Goal: Task Accomplishment & Management: Manage account settings

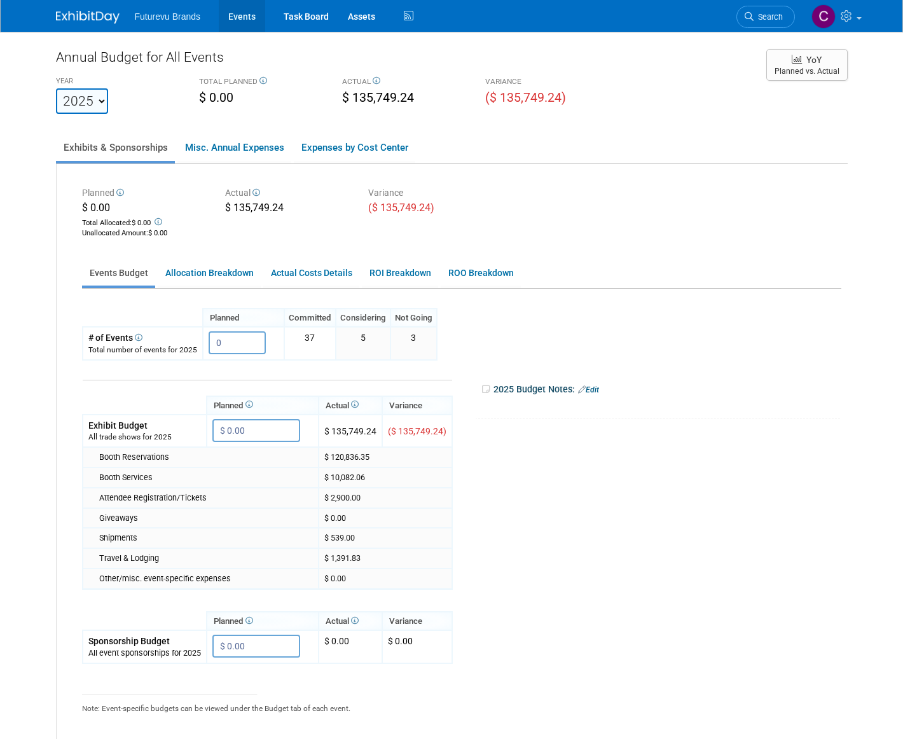
click at [247, 11] on link "Events" at bounding box center [242, 16] width 46 height 32
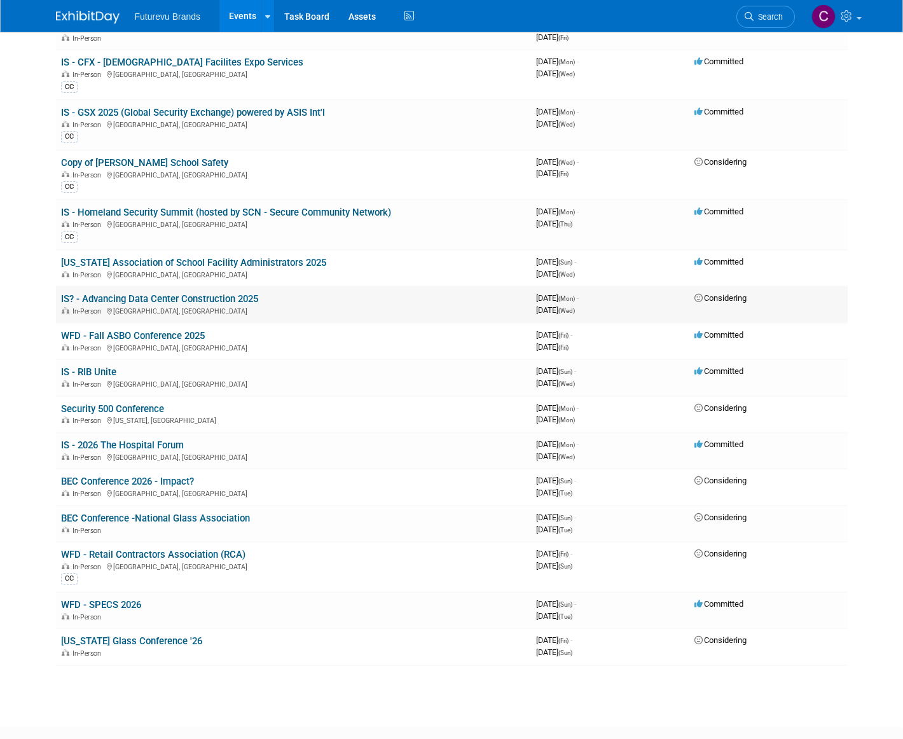
scroll to position [127, 0]
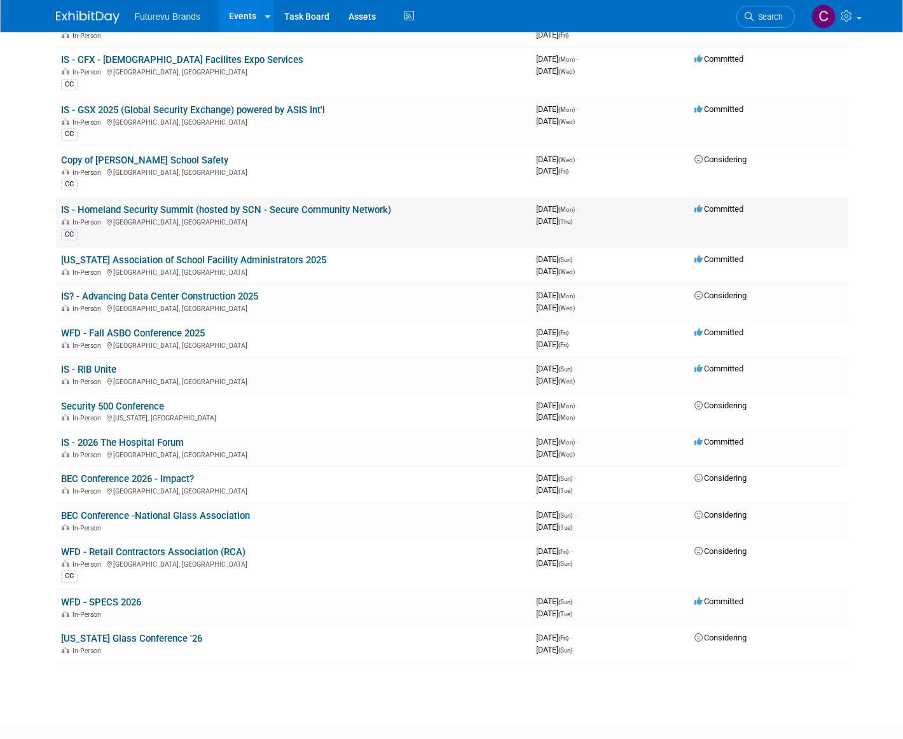
click at [172, 209] on link "IS - Homeland Security Summit (hosted by SCN - Secure Community Network)" at bounding box center [226, 209] width 330 height 11
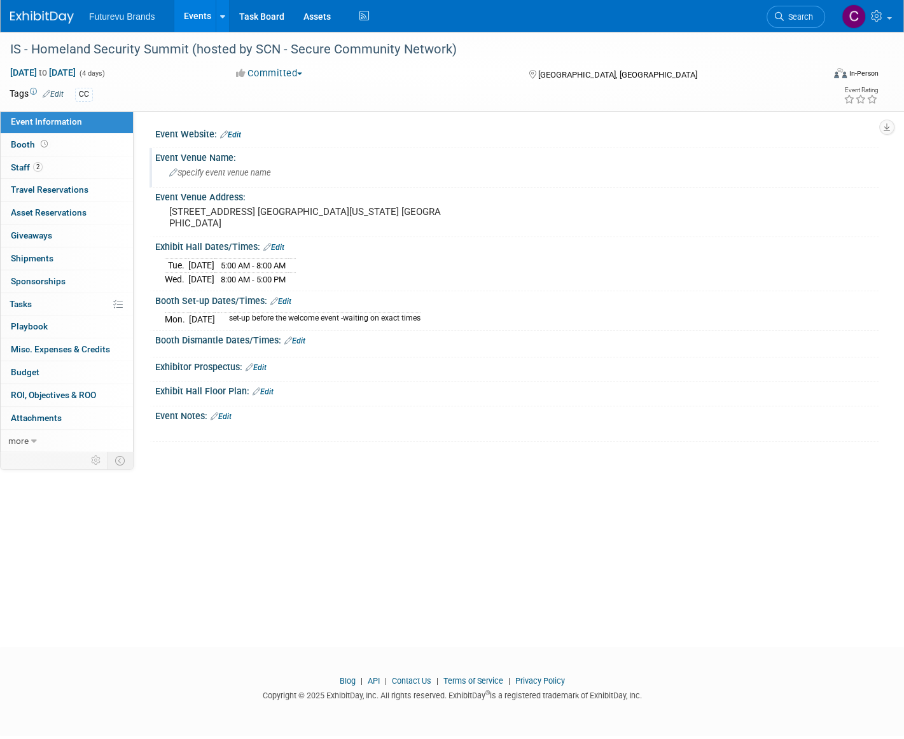
click at [247, 173] on span "Specify event venue name" at bounding box center [220, 173] width 102 height 10
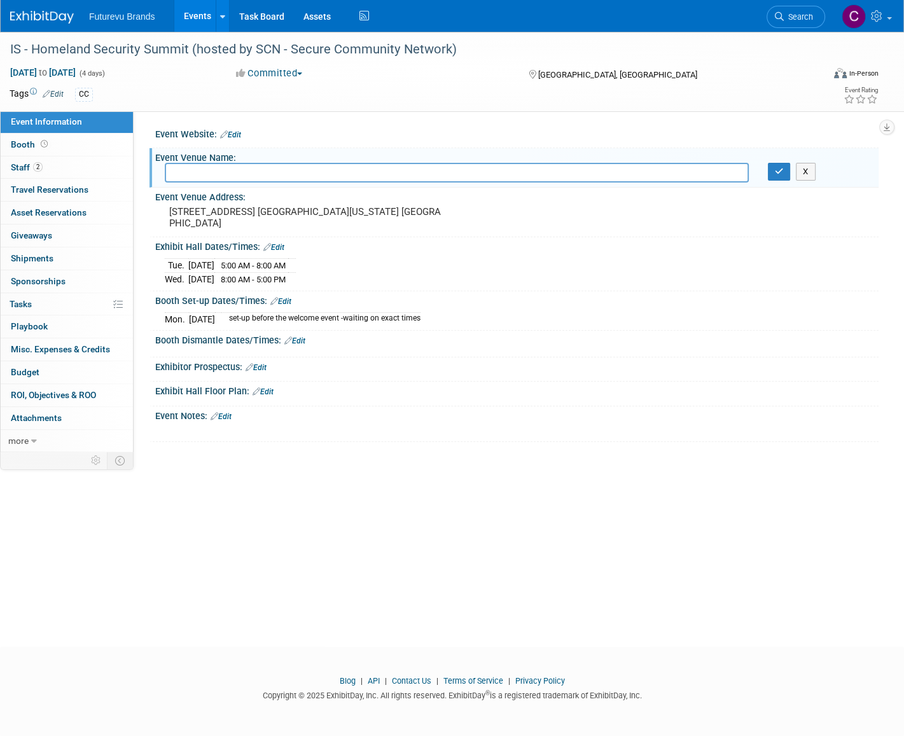
click at [212, 170] on input "text" at bounding box center [457, 173] width 584 height 20
paste input "InterContinental Buckhead Atlanta"
type input "InterContinental Buckhead Atlanta"
click at [780, 177] on button "button" at bounding box center [779, 172] width 23 height 18
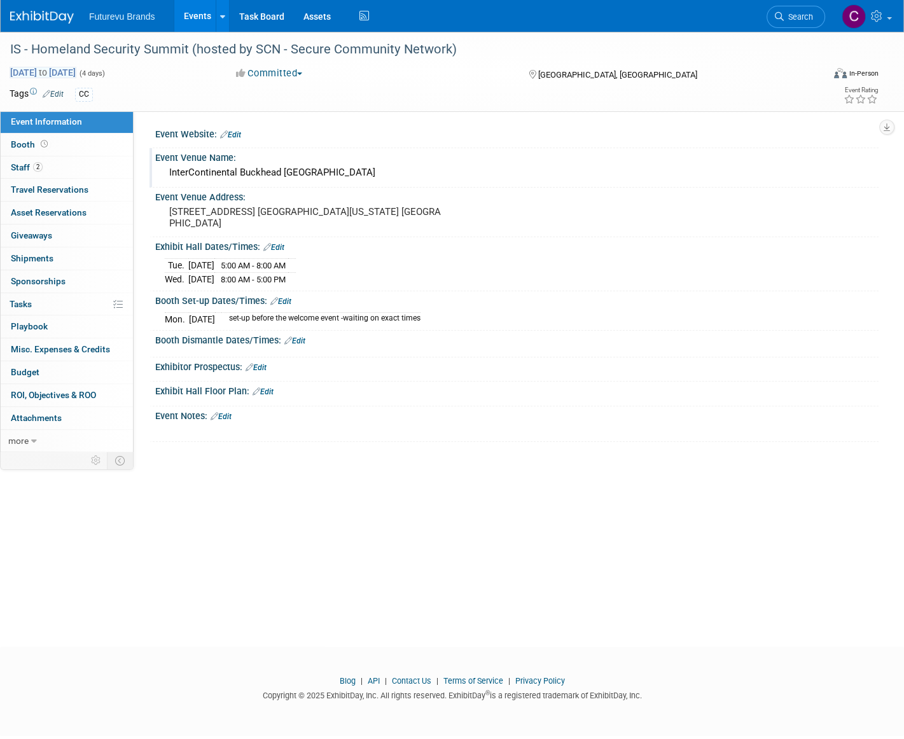
click at [76, 73] on span "Oct 20, 2025 to Oct 23, 2025" at bounding box center [43, 72] width 67 height 11
select select "9"
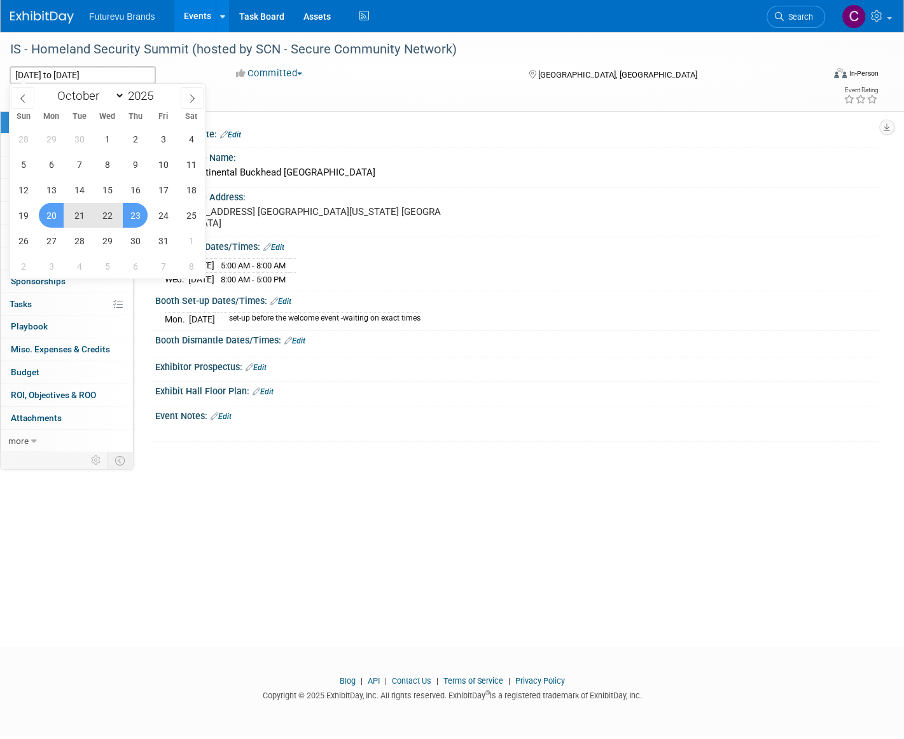
click at [104, 214] on span "22" at bounding box center [107, 215] width 25 height 25
click at [52, 216] on span "20" at bounding box center [51, 215] width 25 height 25
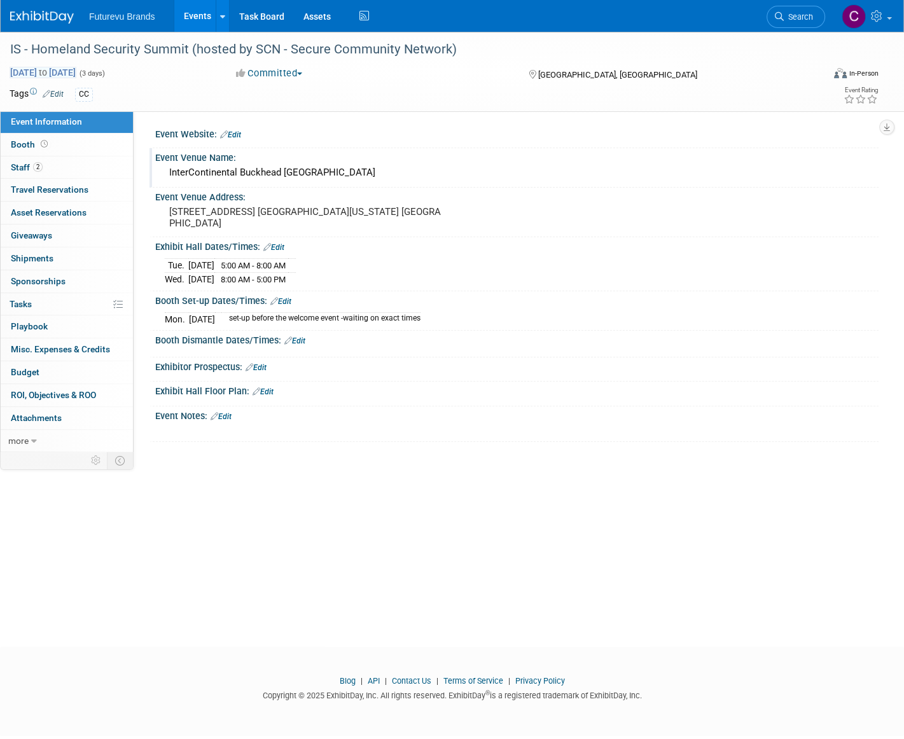
click at [49, 69] on span "to" at bounding box center [43, 72] width 12 height 10
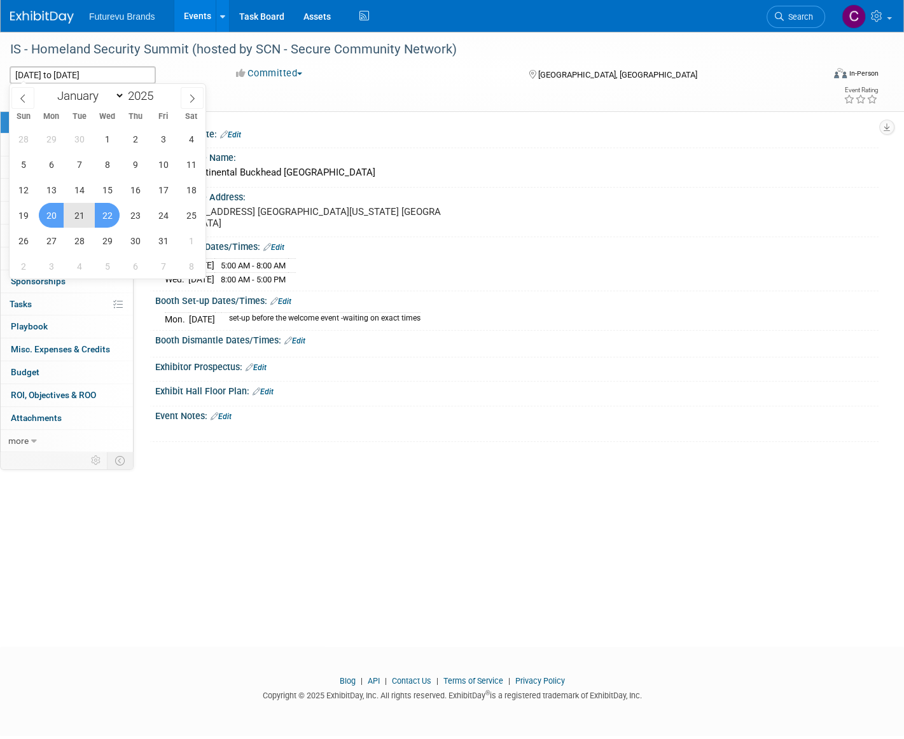
click at [76, 214] on span "21" at bounding box center [79, 215] width 25 height 25
click at [106, 217] on span "22" at bounding box center [107, 215] width 25 height 25
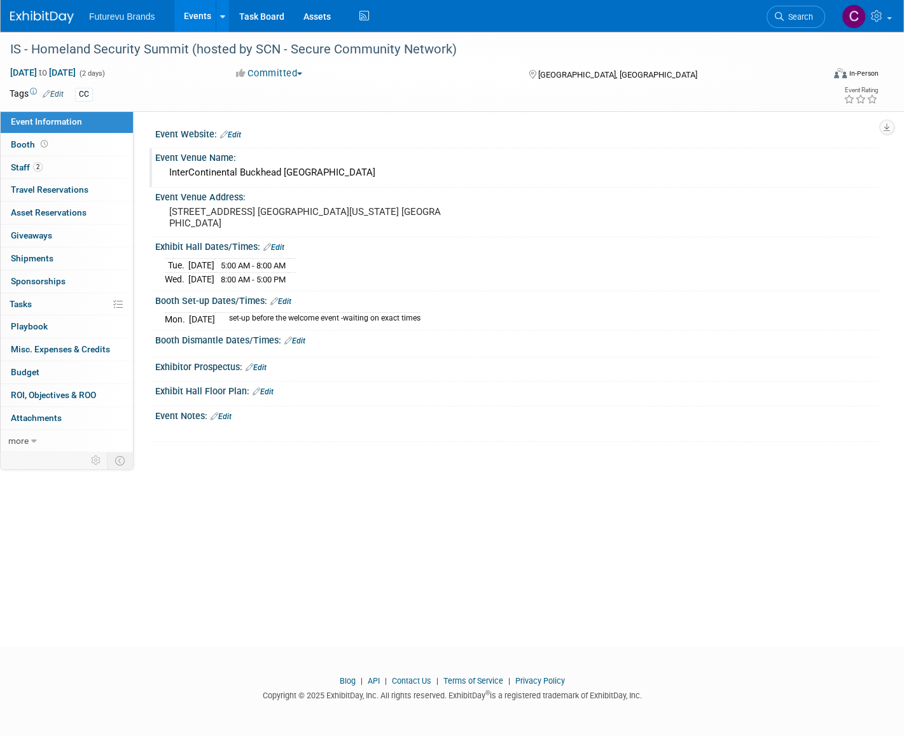
click at [575, 426] on div at bounding box center [452, 430] width 573 height 13
click at [43, 74] on span "Oct 21, 2025 to Oct 22, 2025" at bounding box center [43, 72] width 67 height 11
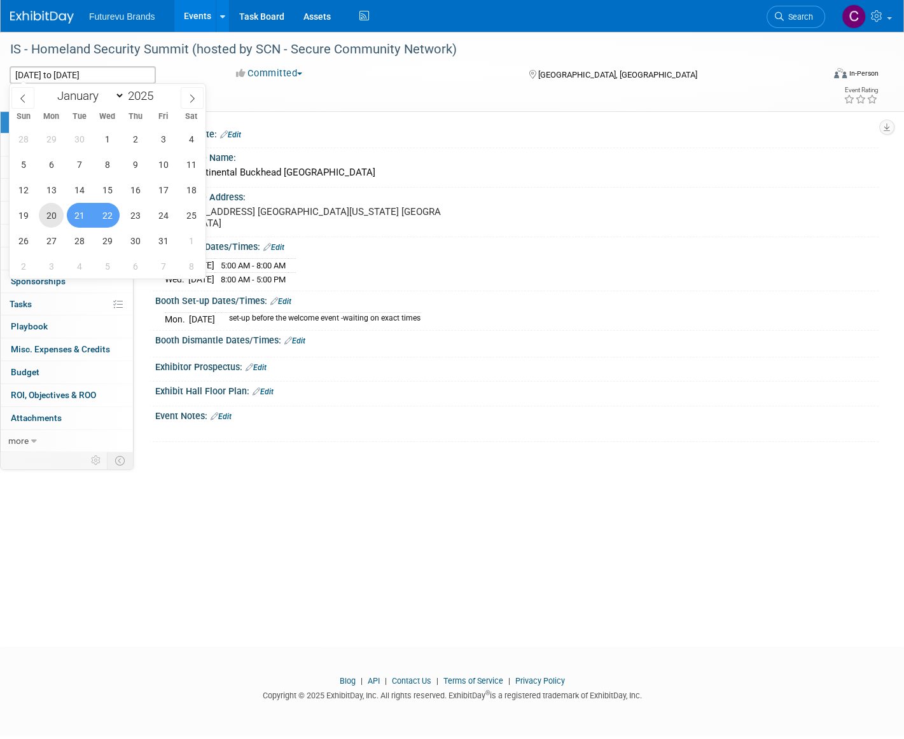
click at [57, 214] on span "20" at bounding box center [51, 215] width 25 height 25
type input "Oct 20, 2025"
click at [103, 214] on span "22" at bounding box center [107, 215] width 25 height 25
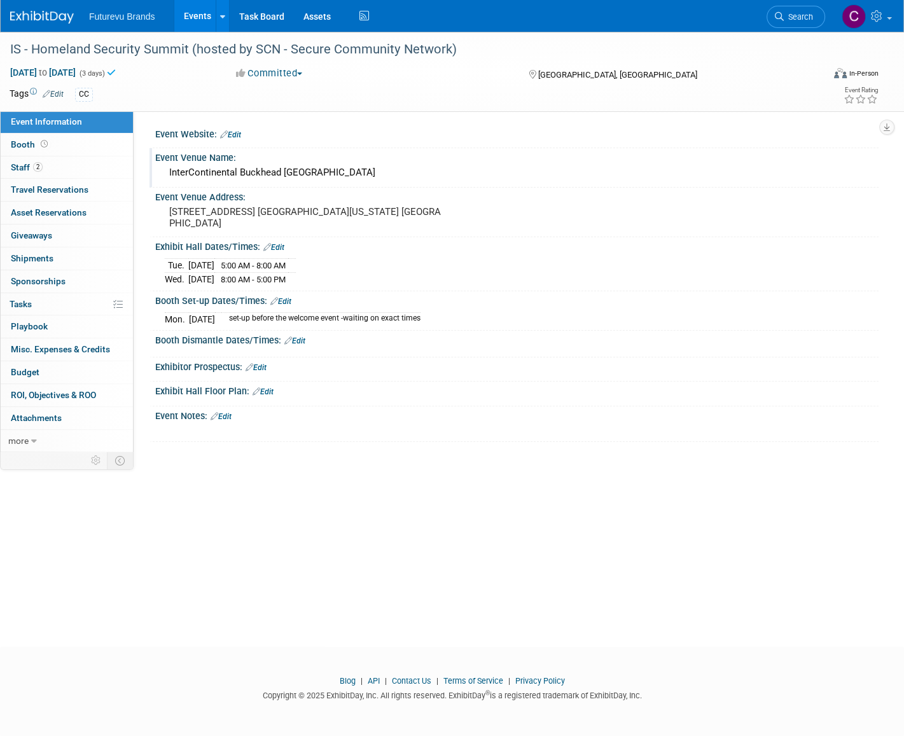
click at [381, 547] on div "IS - Homeland Security Summit (hosted by SCN - Secure Community Network) Oct 20…" at bounding box center [452, 328] width 904 height 592
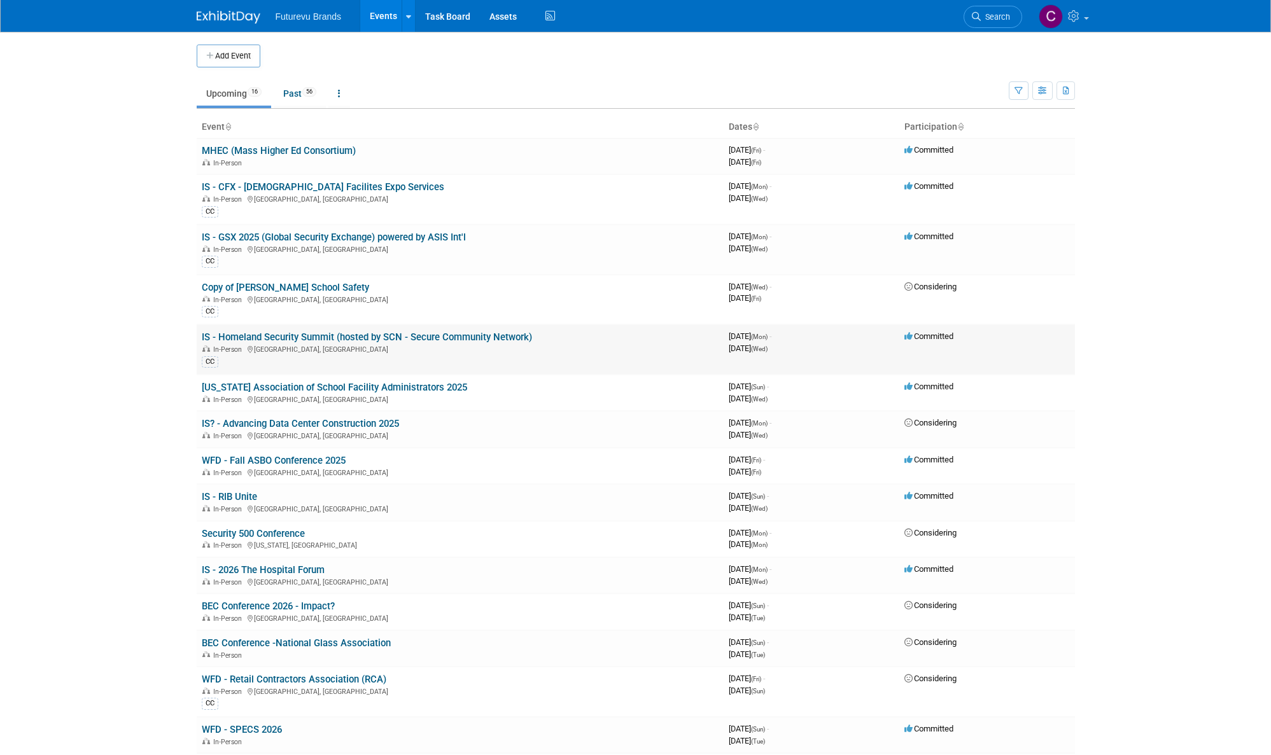
click at [396, 339] on link "IS - Homeland Security Summit (hosted by SCN - Secure Community Network)" at bounding box center [367, 336] width 330 height 11
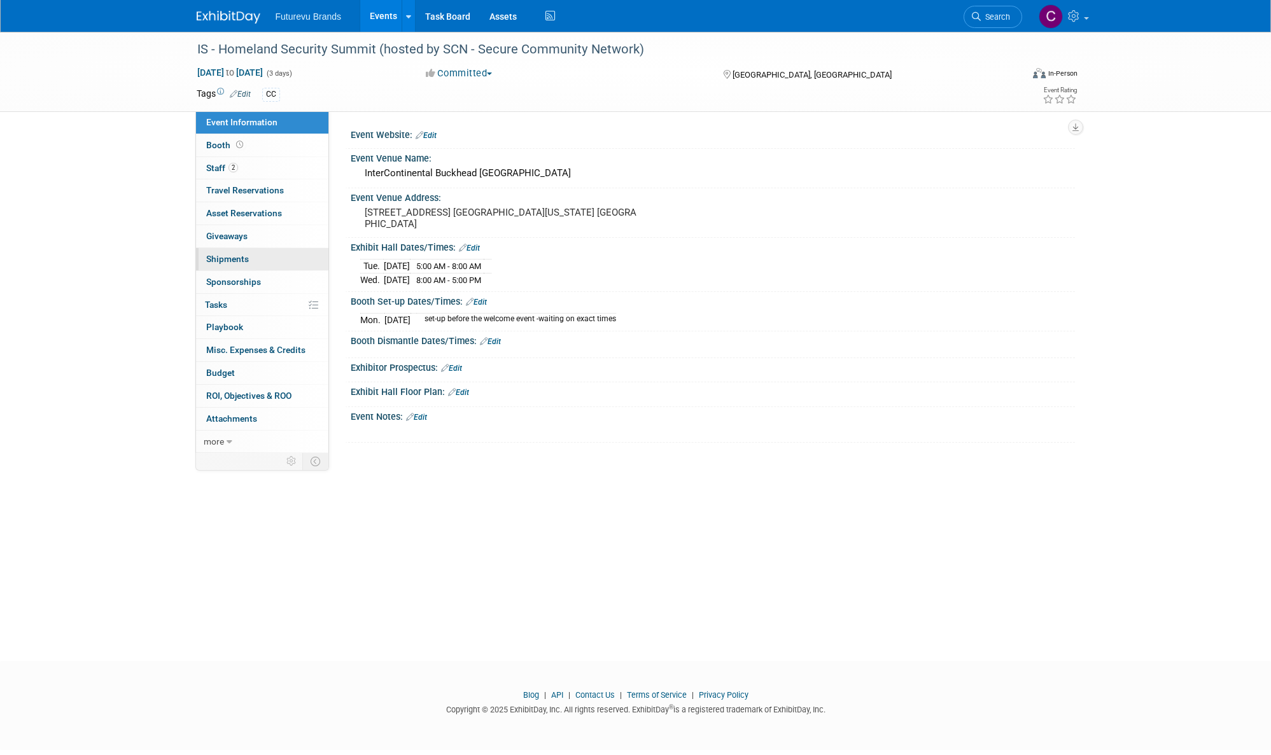
click at [226, 259] on span "Shipments 0" at bounding box center [227, 259] width 43 height 10
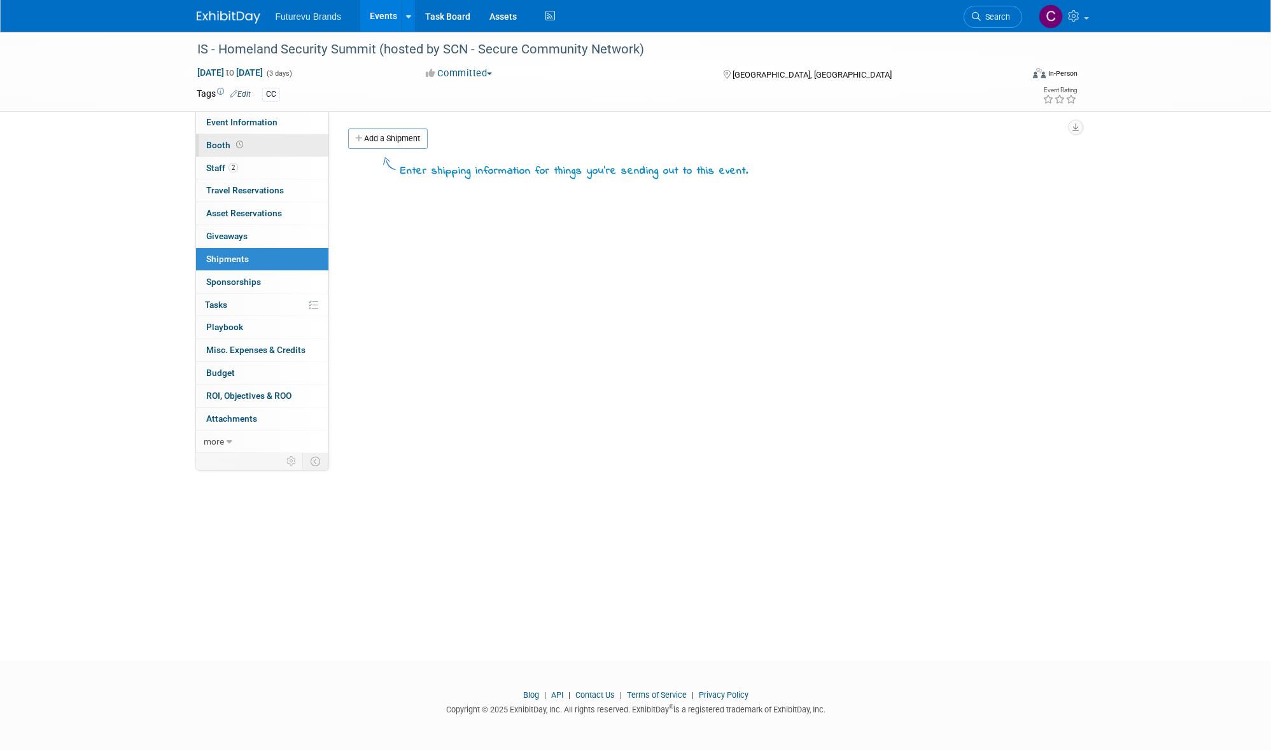
click at [221, 144] on span "Booth" at bounding box center [225, 145] width 39 height 10
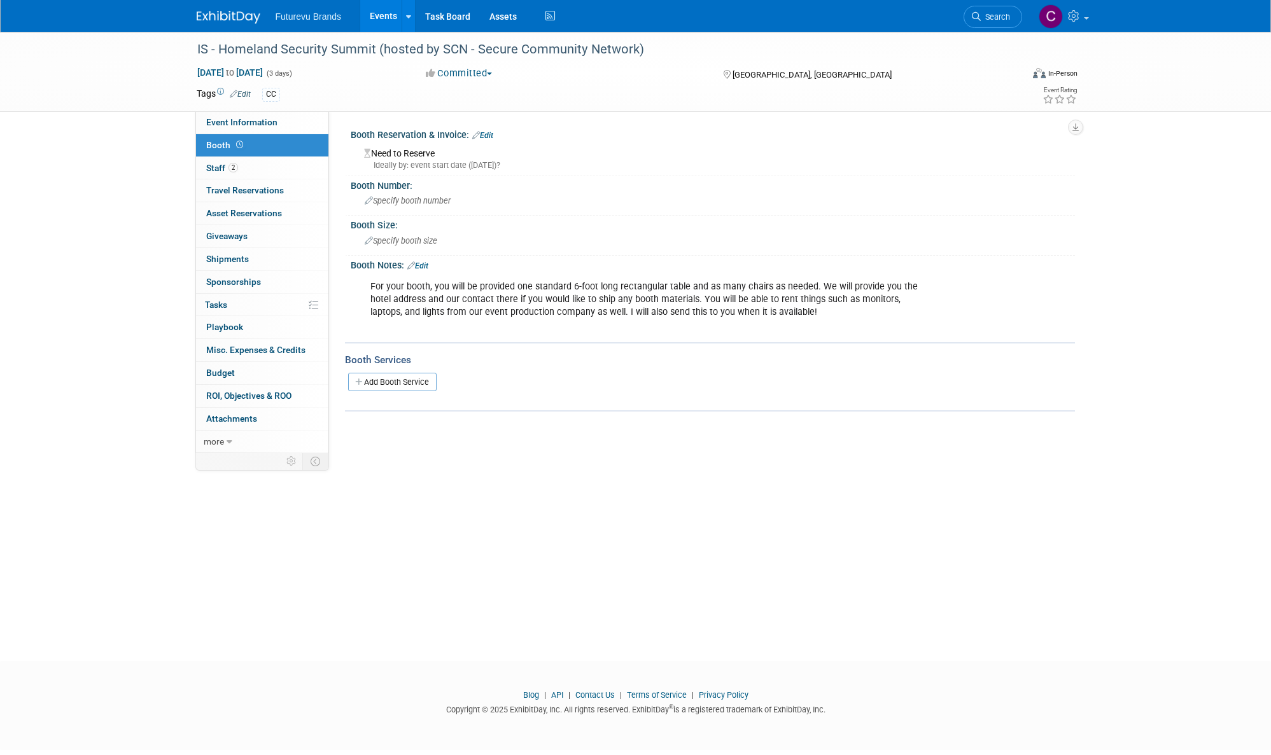
click at [422, 263] on link "Edit" at bounding box center [417, 266] width 21 height 9
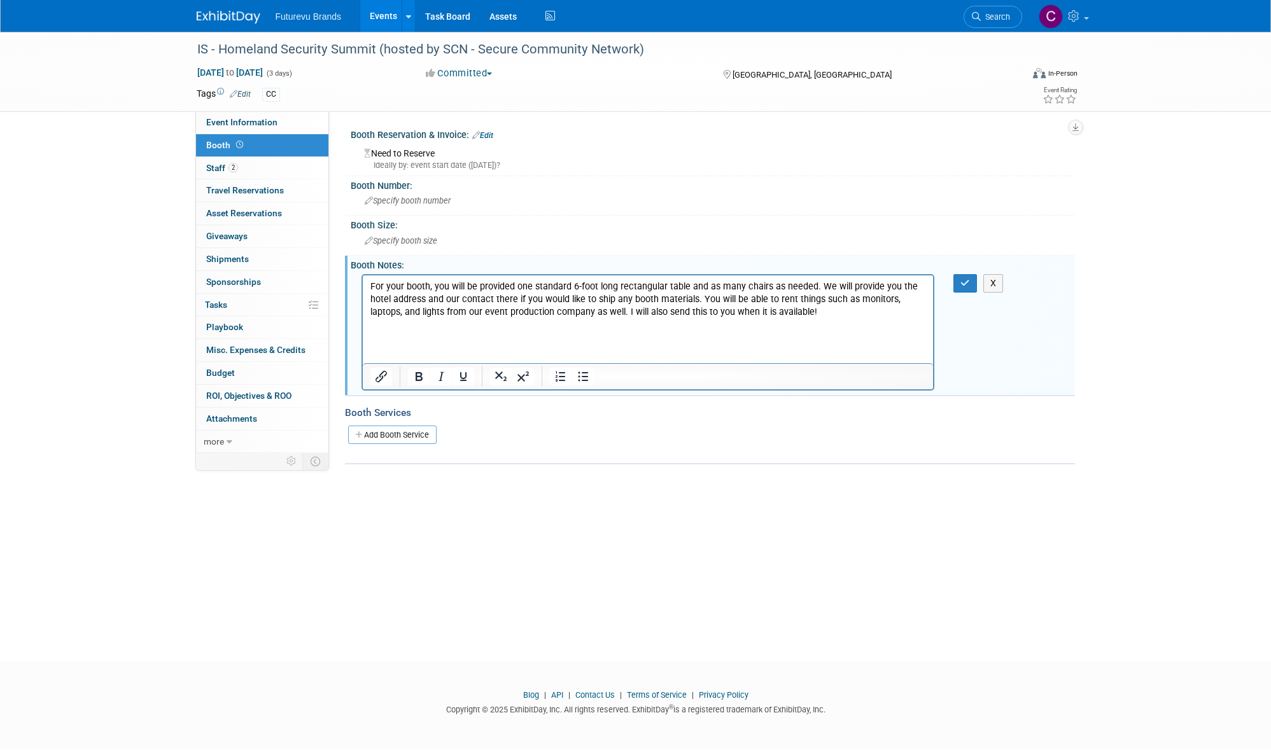
click at [814, 316] on p "For your booth, you will be provided one standard 6-foot long rectangular table…" at bounding box center [648, 305] width 556 height 51
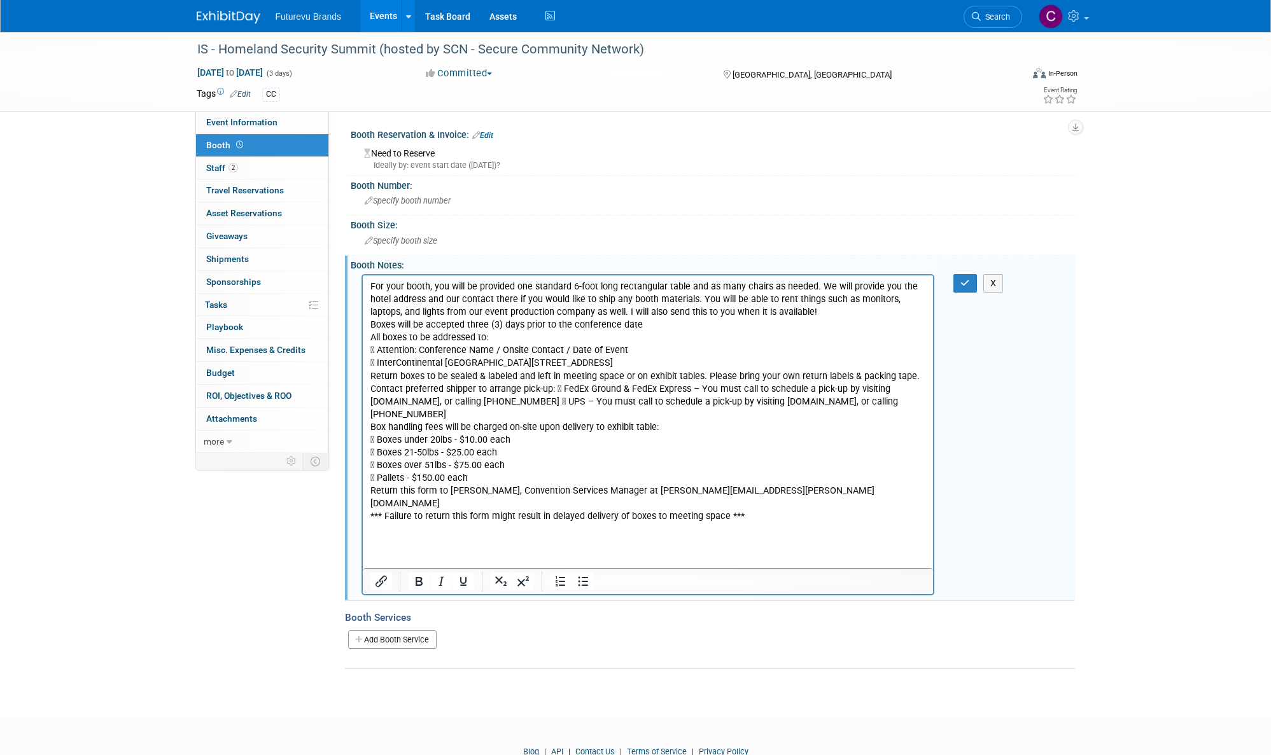
click at [372, 326] on p "Boxes will be accepted three (3) days prior to the conference date All boxes to…" at bounding box center [648, 420] width 556 height 204
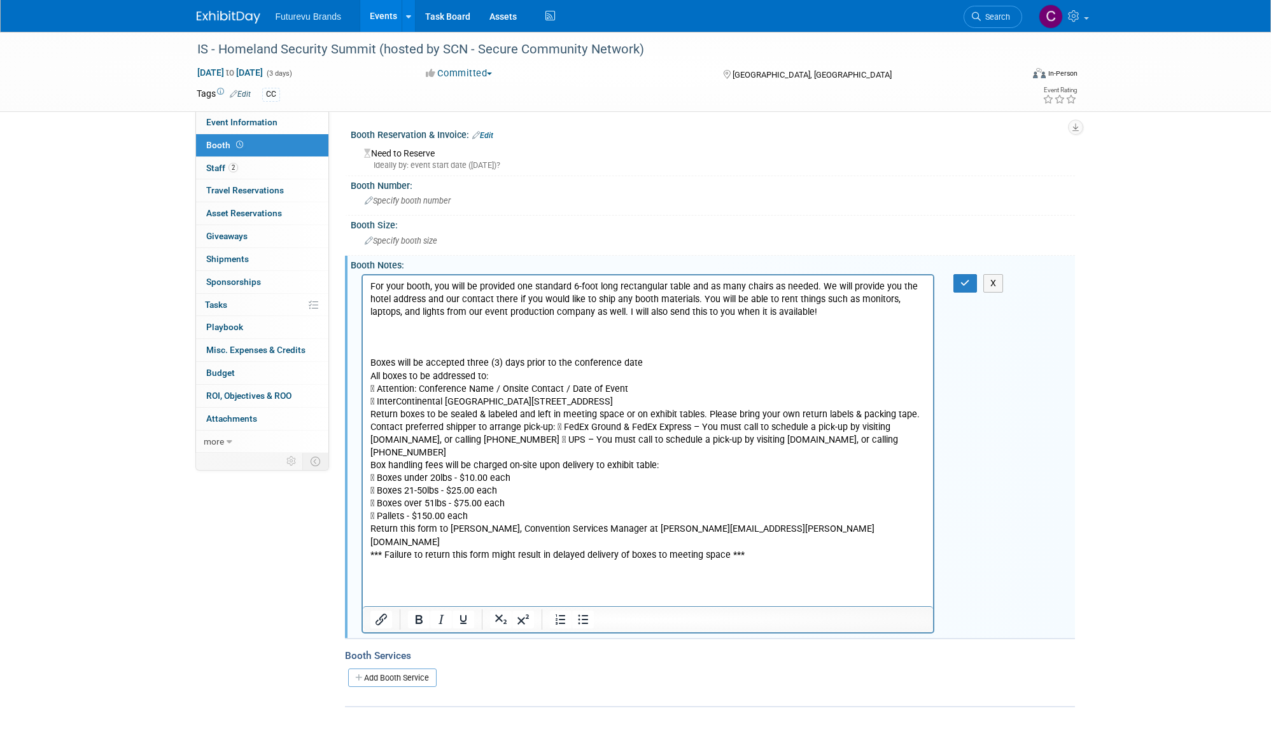
click at [371, 347] on p "Rich Text Area. Press ALT-0 for help." at bounding box center [648, 350] width 556 height 13
drag, startPoint x: 454, startPoint y: 352, endPoint x: 723, endPoint y: 638, distance: 392.1
click at [363, 349] on html "For your booth, you will be provided one standard 6-foot long rectangular table…" at bounding box center [647, 431] width 571 height 312
click at [471, 621] on button "Underline" at bounding box center [463, 620] width 22 height 18
click at [384, 620] on icon "Insert/edit link" at bounding box center [380, 619] width 15 height 15
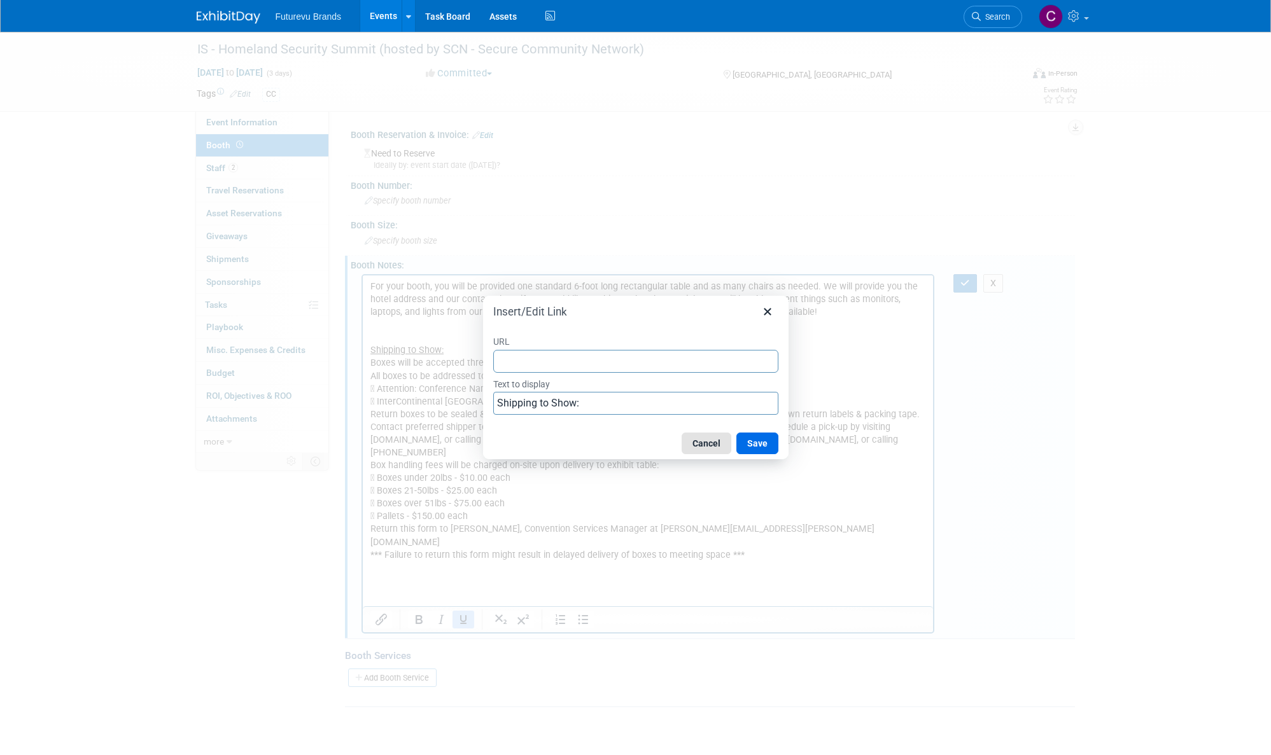
click at [706, 445] on button "Cancel" at bounding box center [706, 444] width 50 height 22
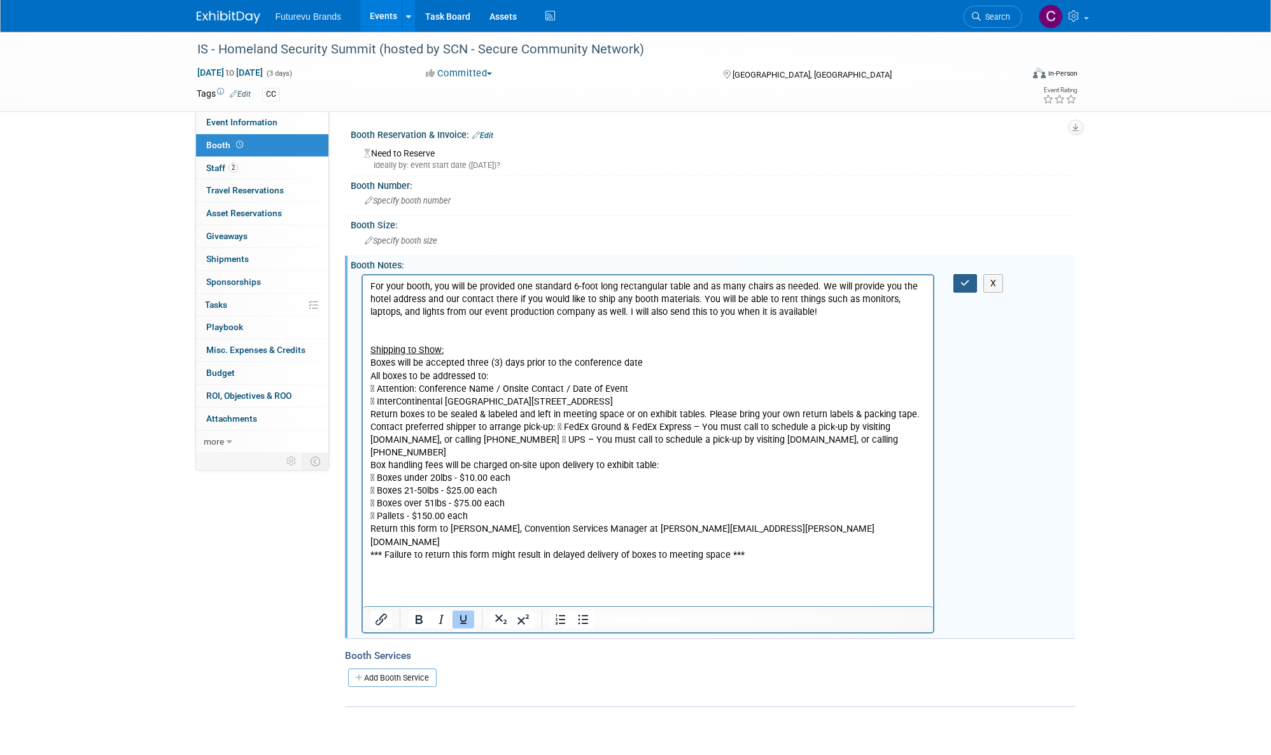
click at [962, 283] on icon "button" at bounding box center [965, 283] width 10 height 9
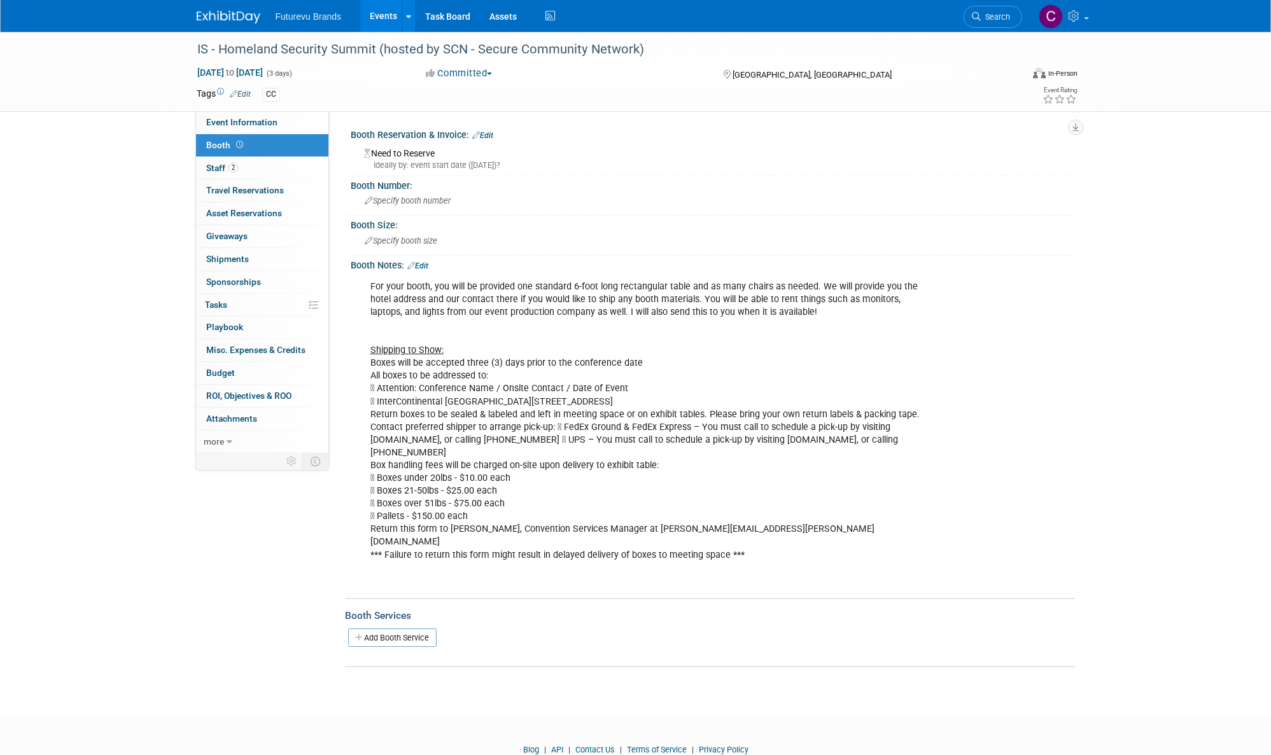
click at [747, 543] on div "For your booth, you will be provided one standard 6-foot long rectangular table…" at bounding box center [647, 433] width 573 height 319
click at [411, 263] on icon at bounding box center [411, 266] width 8 height 8
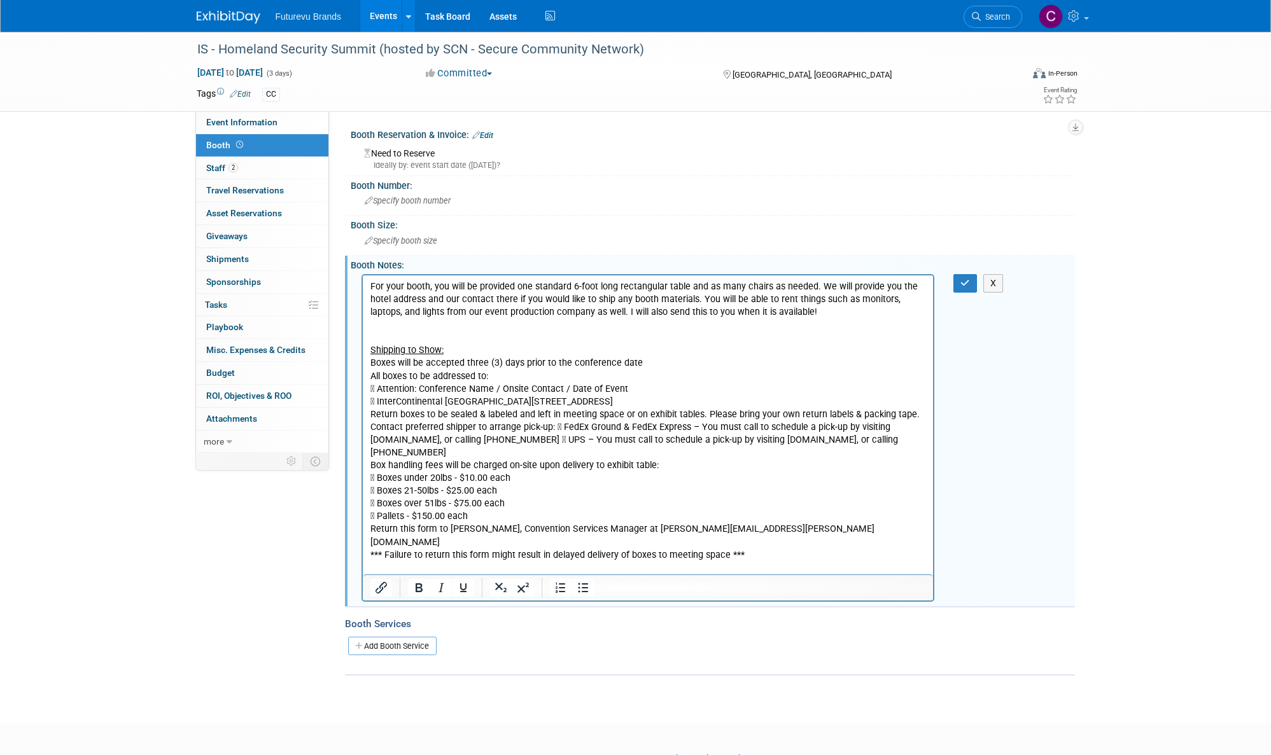
click at [753, 543] on p "For your booth, you will be provided one standard 6-foot long rectangular table…" at bounding box center [648, 433] width 556 height 307
click at [743, 551] on p "For your booth, you will be provided one standard 6-foot long rectangular table…" at bounding box center [648, 433] width 556 height 307
click at [966, 280] on icon "button" at bounding box center [965, 283] width 10 height 9
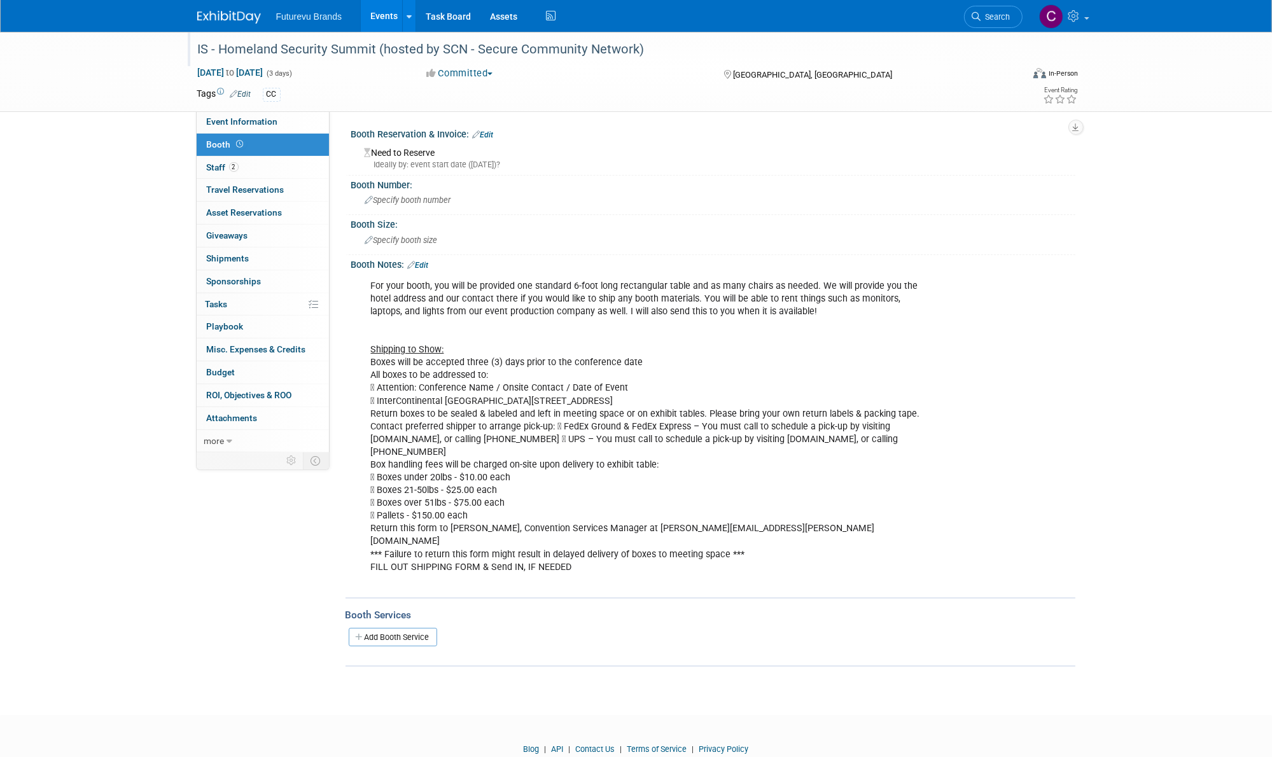
drag, startPoint x: 218, startPoint y: 53, endPoint x: 655, endPoint y: 56, distance: 437.1
click at [655, 56] on div "IS - Homeland Security Summit (hosted by SCN - Secure Community Network)" at bounding box center [598, 49] width 810 height 23
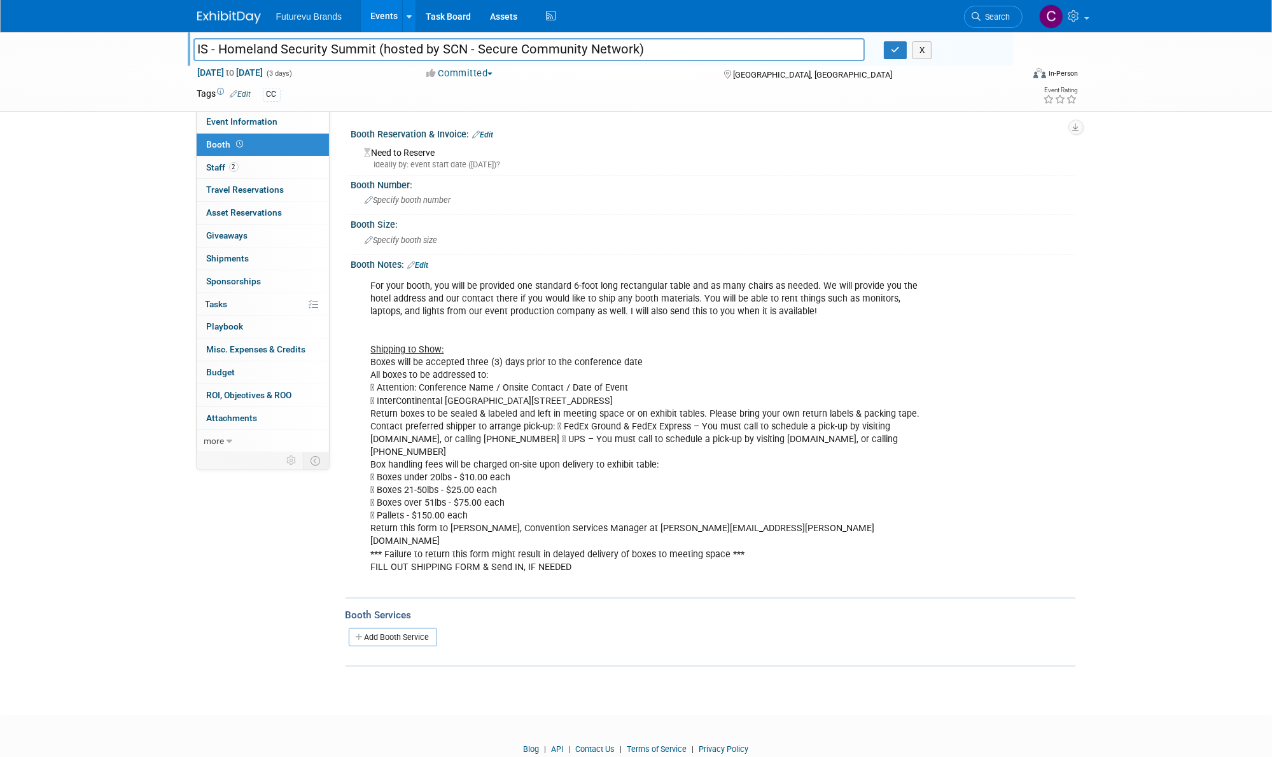
click at [398, 138] on div "Booth Reservation & Invoice: Edit" at bounding box center [713, 133] width 724 height 17
drag, startPoint x: 649, startPoint y: 45, endPoint x: 221, endPoint y: 55, distance: 428.3
click at [221, 55] on input "IS - Homeland Security Summit (hosted by SCN - Secure Community Network)" at bounding box center [529, 49] width 672 height 22
click at [450, 164] on div "Ideally by: event start date (Mon. Oct 20, 2025)?" at bounding box center [715, 164] width 701 height 11
click at [285, 124] on link "Event Information" at bounding box center [263, 122] width 132 height 22
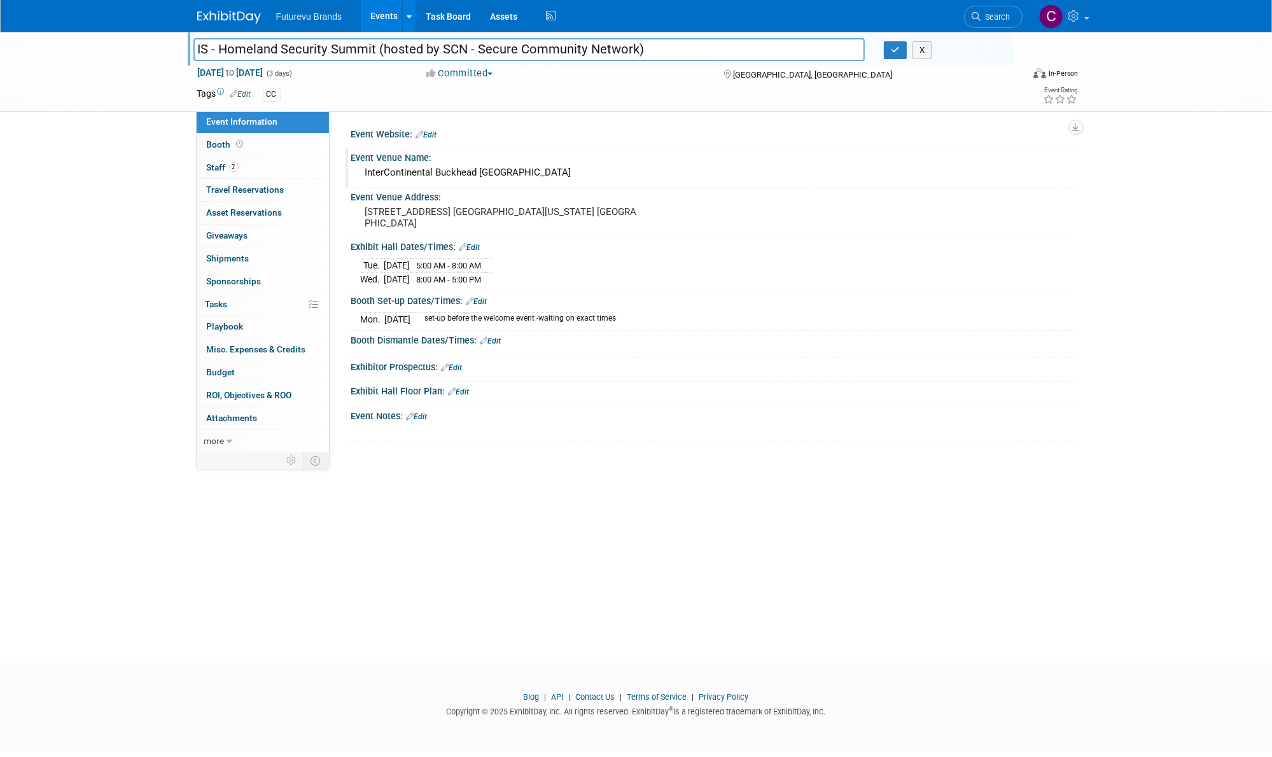
drag, startPoint x: 365, startPoint y: 171, endPoint x: 570, endPoint y: 176, distance: 204.9
click at [570, 176] on div "InterContinental Buckhead Atlanta" at bounding box center [713, 173] width 705 height 20
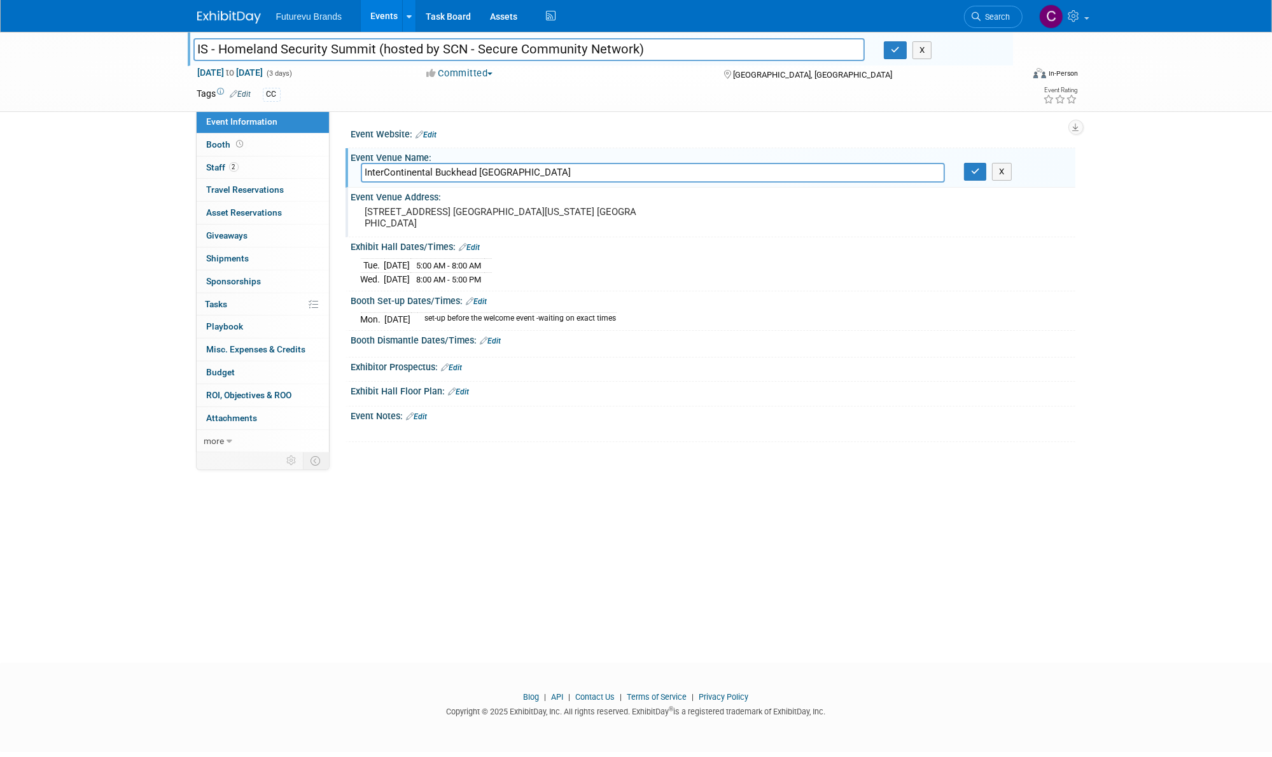
click at [359, 224] on div "3315 Peachtree Rd. Ne Atlanta, Georgia 30326 United States" at bounding box center [502, 218] width 302 height 31
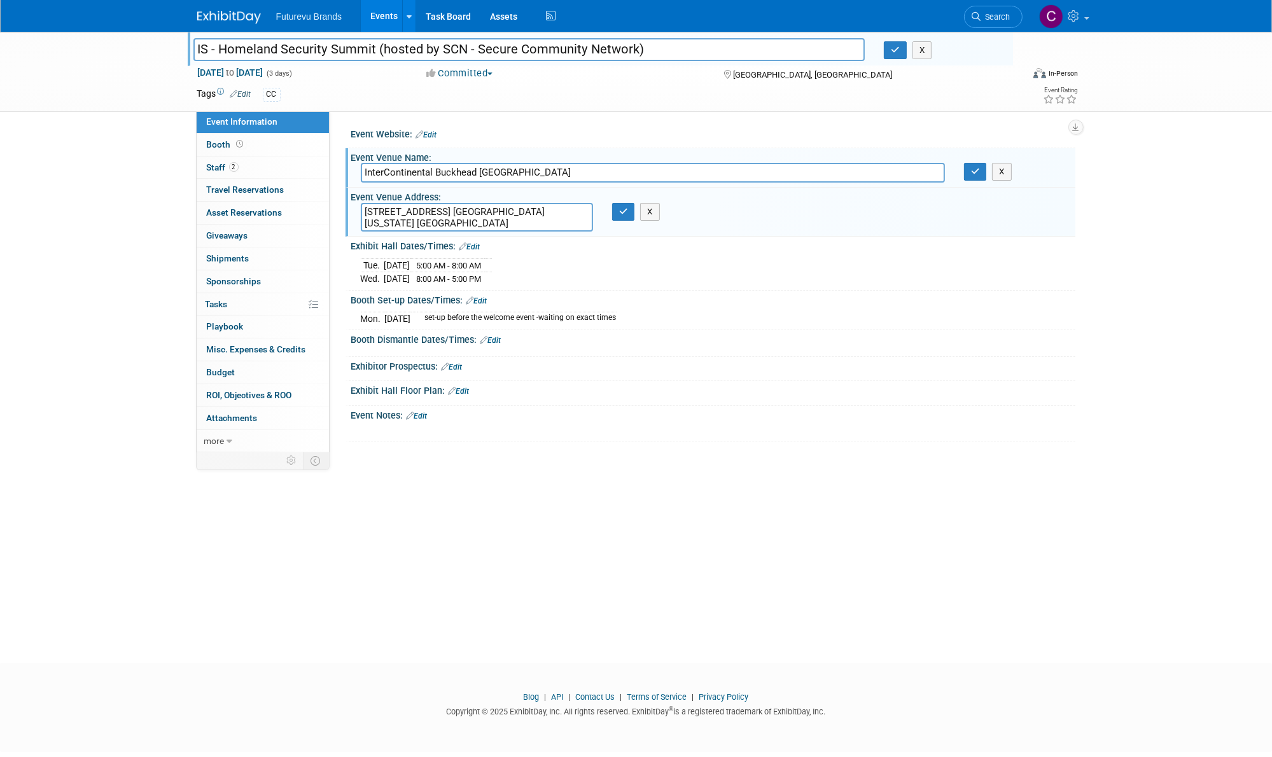
drag, startPoint x: 445, startPoint y: 222, endPoint x: 349, endPoint y: 212, distance: 97.2
click at [349, 212] on div "Event Venue Address: 3315 Peachtree Rd. Ne Atlanta, Georgia 30326 United States…" at bounding box center [710, 212] width 730 height 49
click at [529, 174] on input "InterContinental Buckhead Atlanta" at bounding box center [653, 173] width 584 height 20
drag, startPoint x: 527, startPoint y: 174, endPoint x: 341, endPoint y: 173, distance: 185.8
click at [341, 173] on div "Event Website: Edit Event Venue Name: InterContinental Buckhead Atlanta X" at bounding box center [703, 281] width 746 height 340
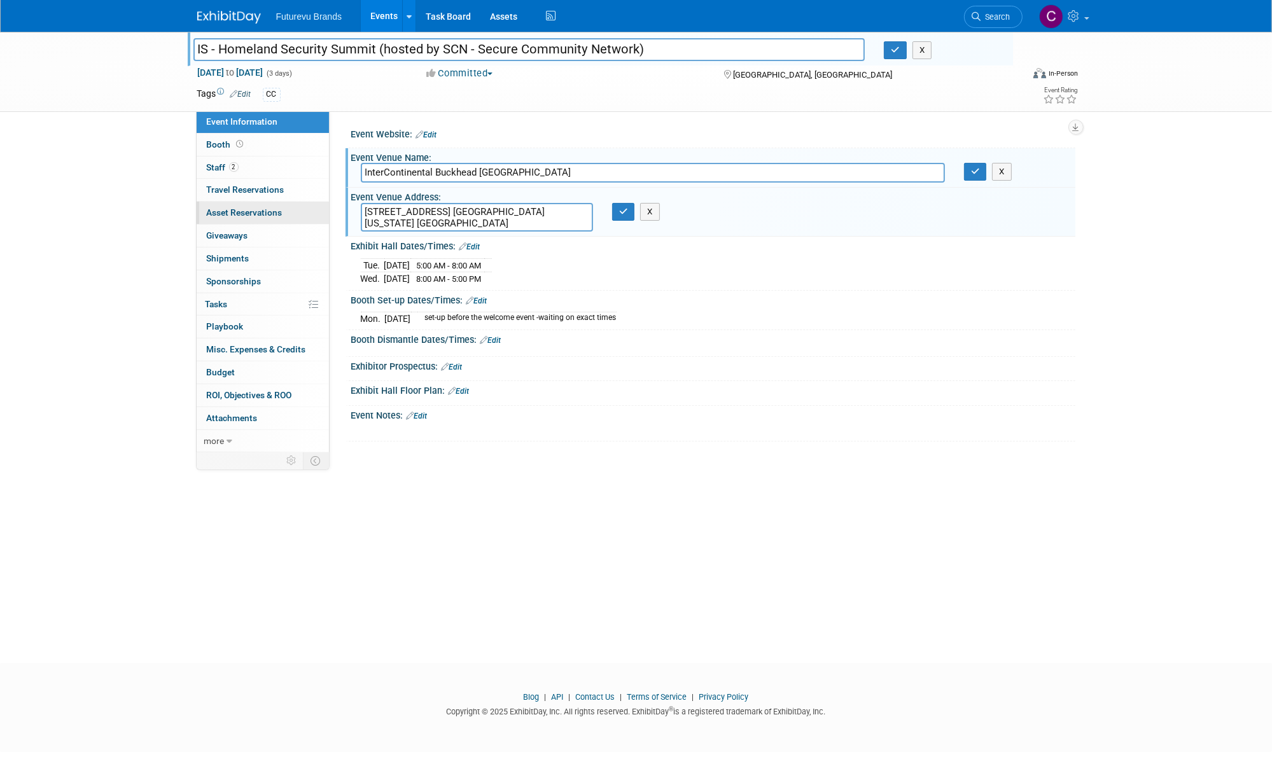
drag, startPoint x: 580, startPoint y: 212, endPoint x: 308, endPoint y: 210, distance: 272.3
click at [308, 210] on div "Event Information Event Info Booth Booth 2 Staff 2 Staff 0 Travel Reservations …" at bounding box center [636, 241] width 897 height 419
click at [381, 14] on link "Events" at bounding box center [384, 16] width 46 height 32
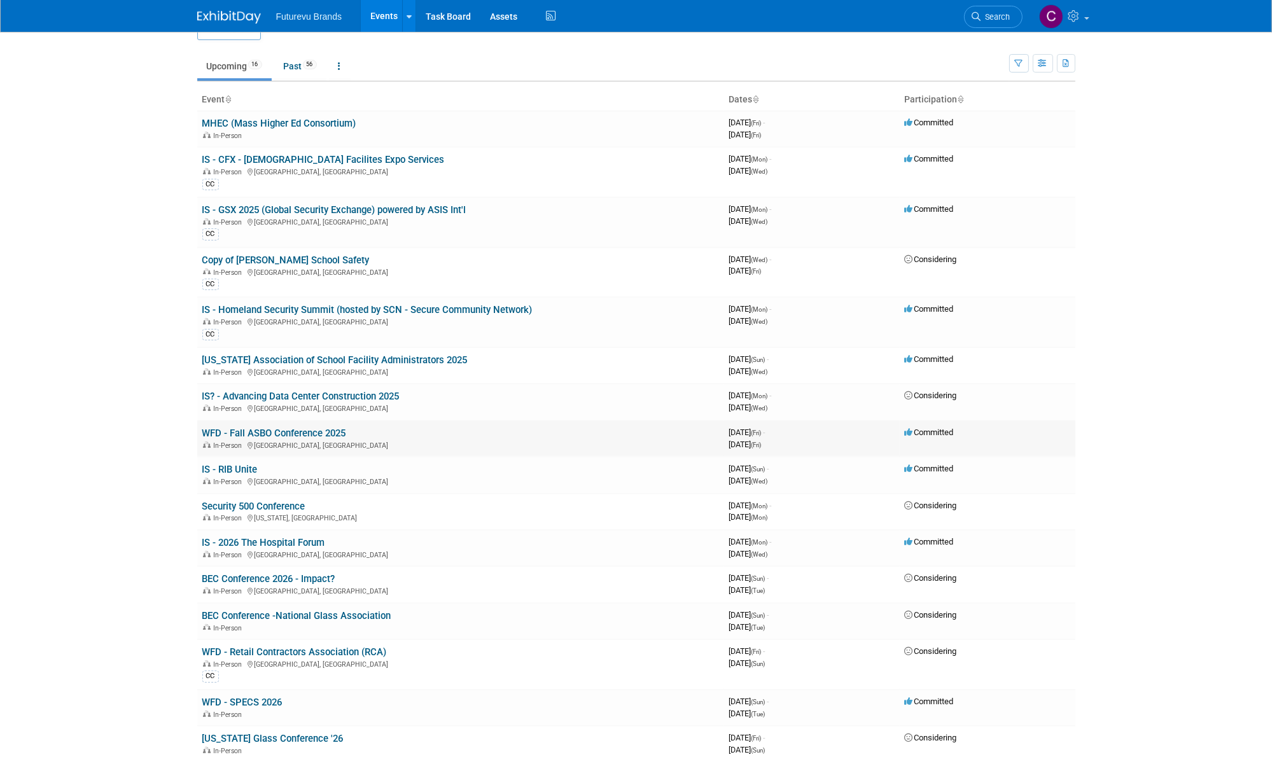
scroll to position [64, 0]
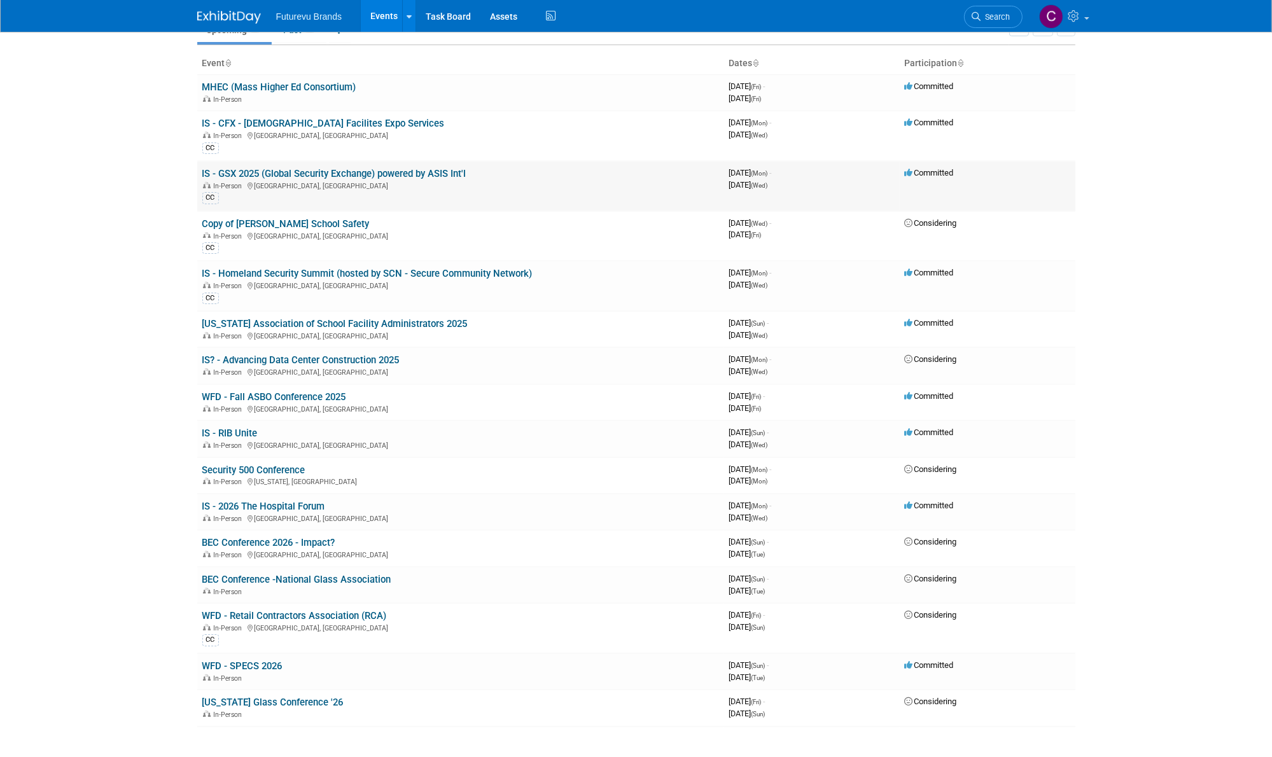
click at [407, 172] on link "IS - GSX 2025 (Global Security Exchange) powered by ASIS Int'l" at bounding box center [334, 173] width 264 height 11
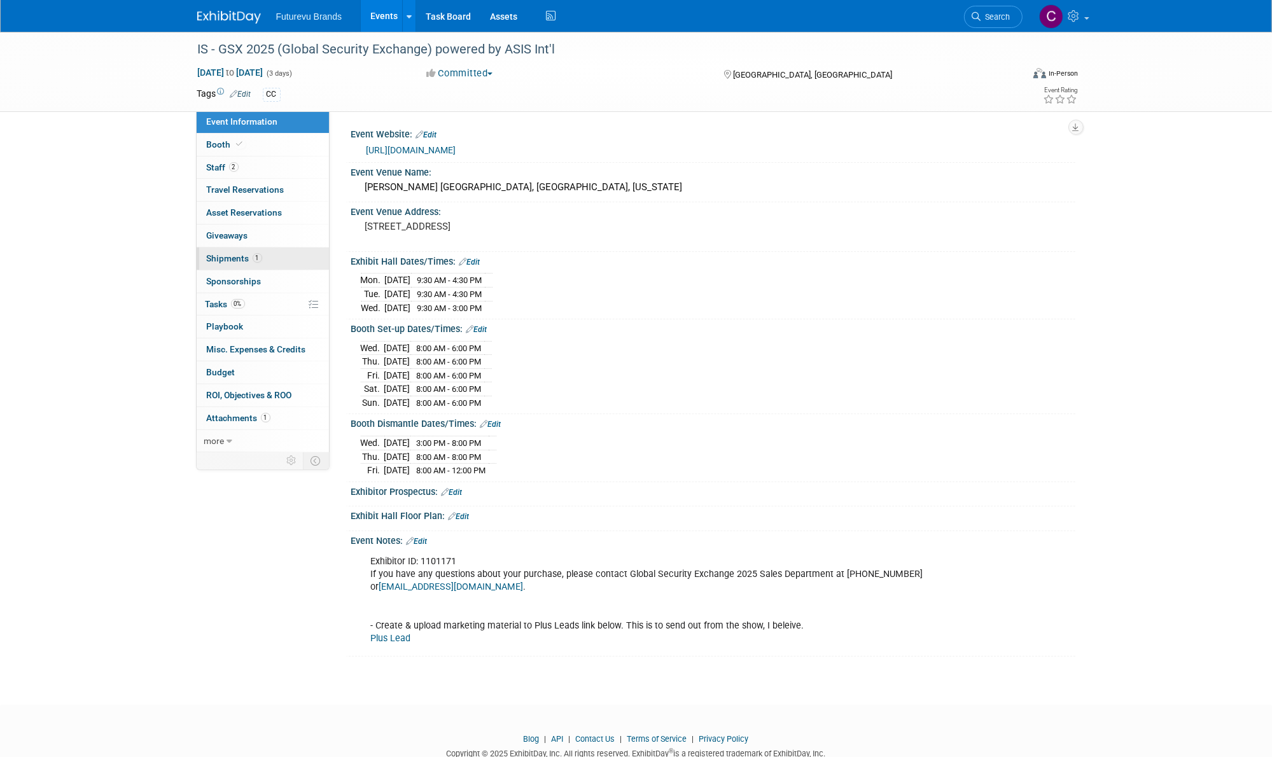
click at [240, 257] on span "Shipments 1" at bounding box center [234, 258] width 55 height 10
